Goal: Complete application form

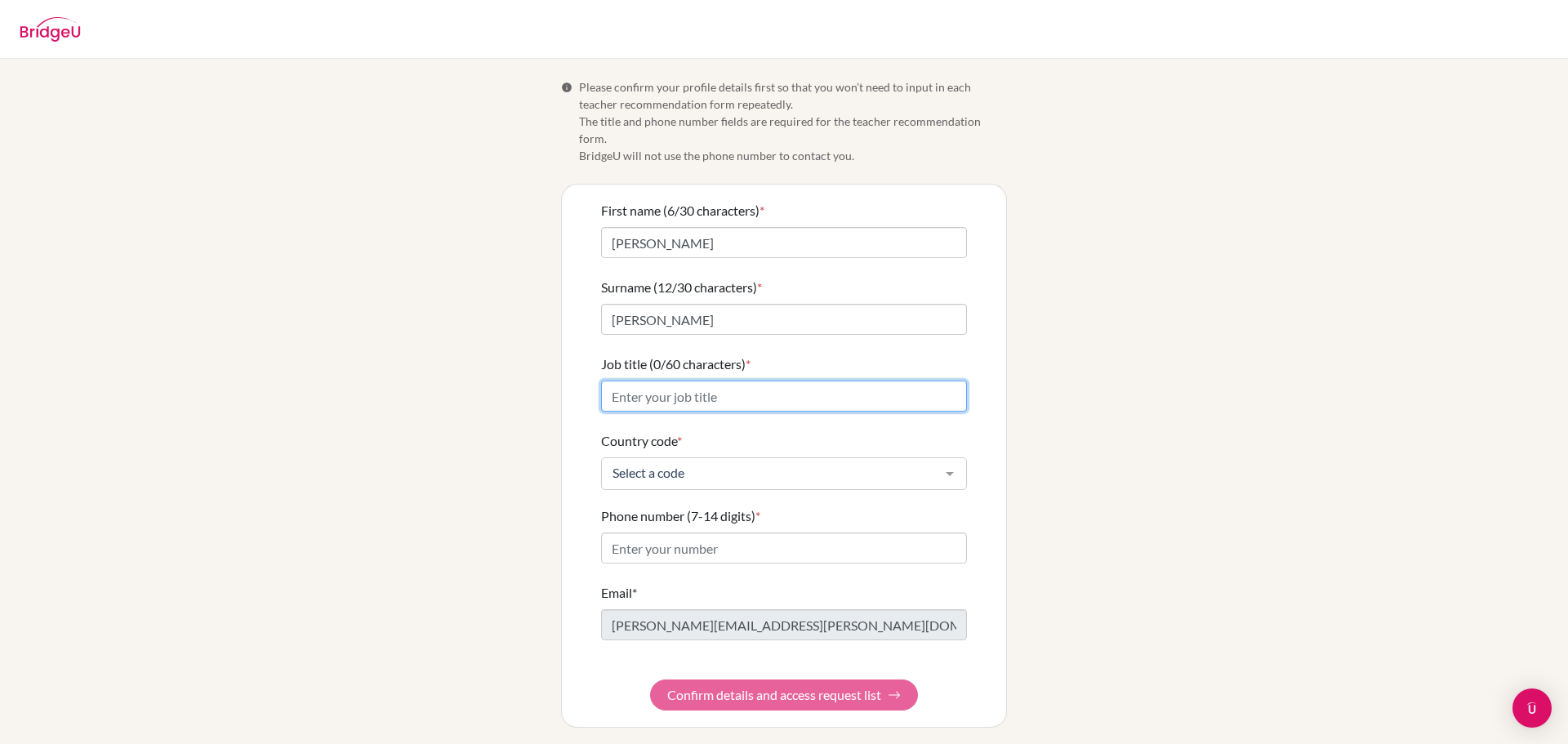
drag, startPoint x: 0, startPoint y: 0, endPoint x: 798, endPoint y: 378, distance: 883.0
click at [798, 381] on input "Job title (0/60 characters) *" at bounding box center [784, 396] width 366 height 31
click at [751, 384] on input "Job title (0/60 characters) *" at bounding box center [784, 396] width 366 height 31
type input "Preview HS Math teacher"
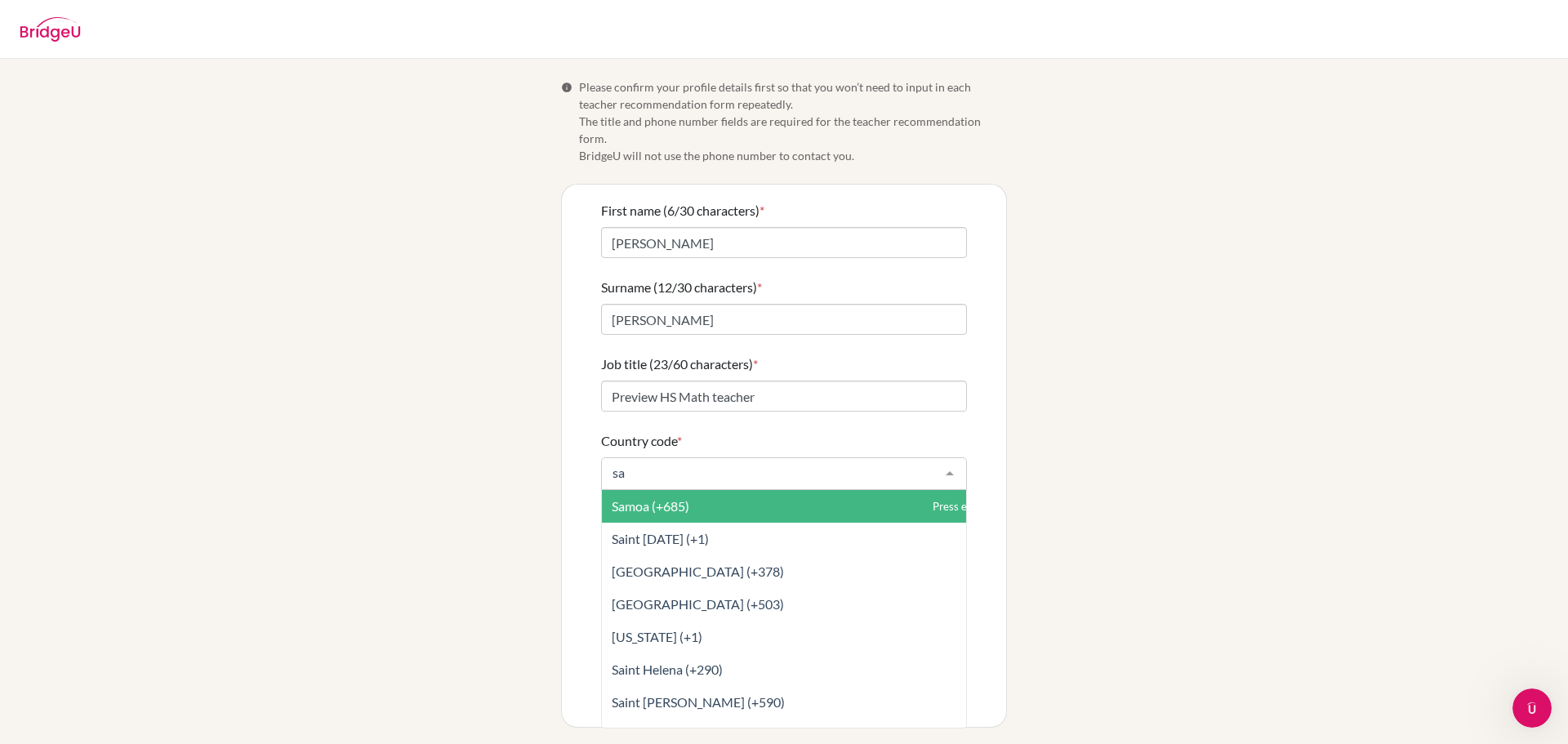
type input "sau"
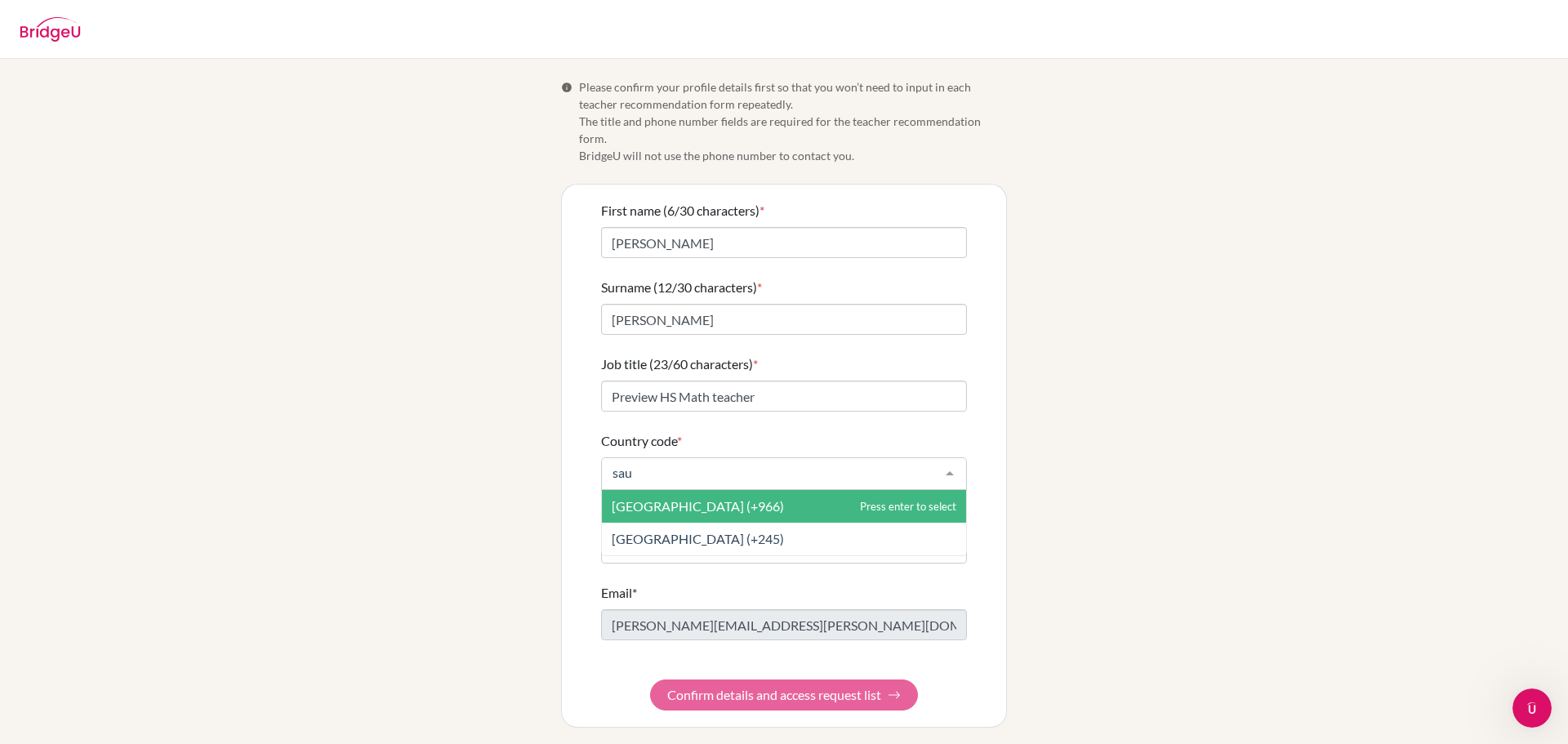
click at [721, 498] on span "[GEOGRAPHIC_DATA] (+966)" at bounding box center [698, 506] width 172 height 16
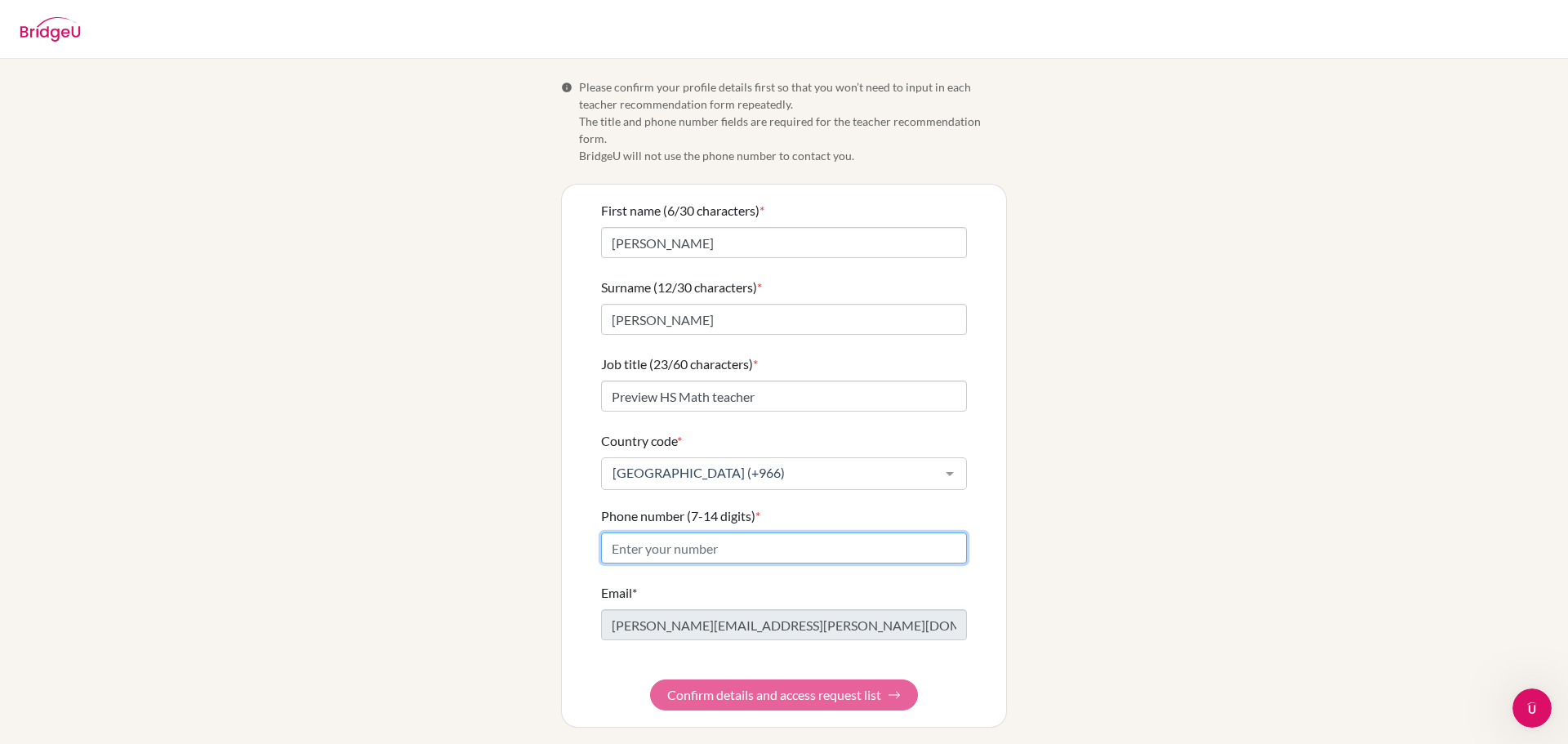
click at [705, 533] on input "Phone number (7-14 digits) *" at bounding box center [784, 548] width 366 height 31
type input "0539429541"
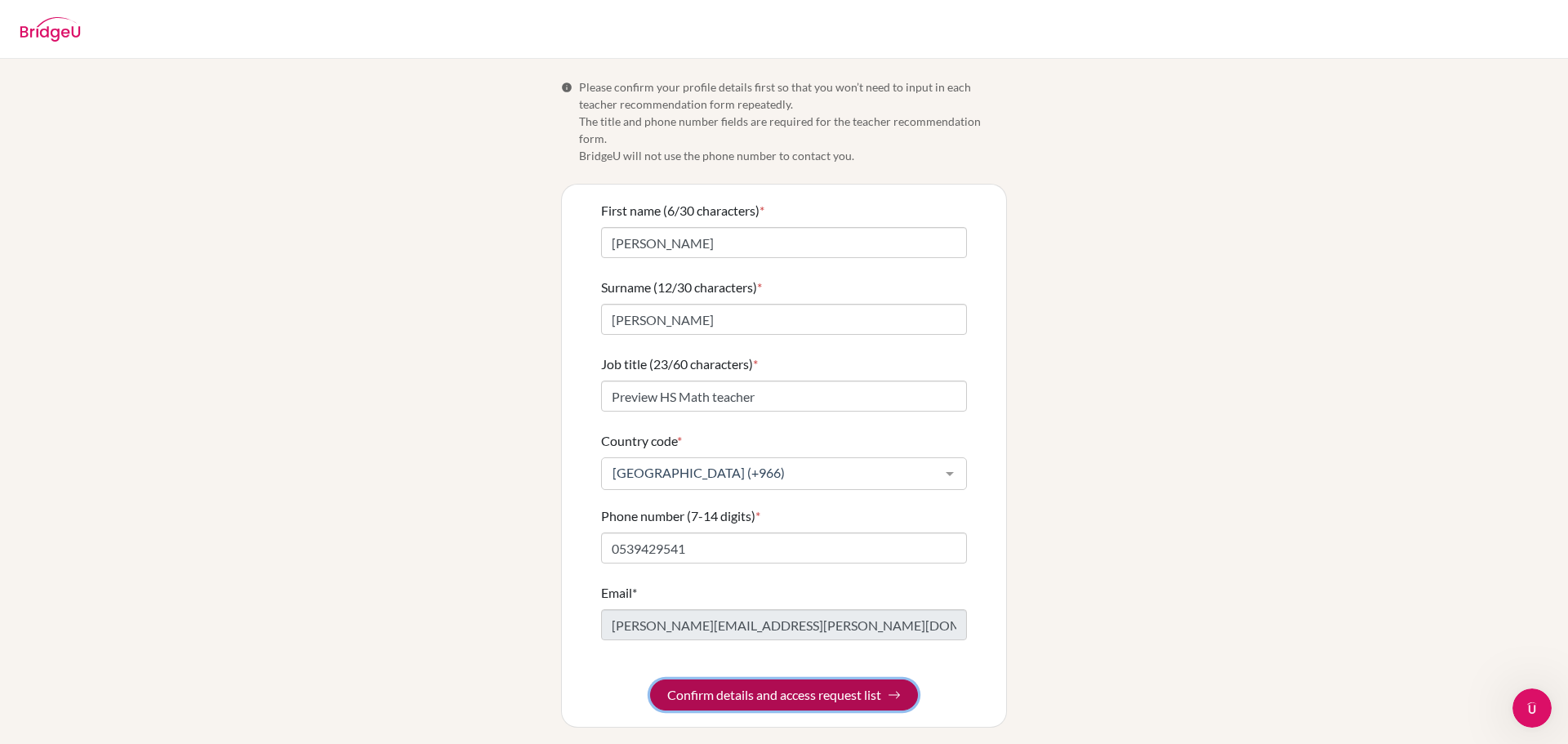
click at [813, 679] on button "Confirm details and access request list" at bounding box center [784, 695] width 267 height 31
